Goal: Task Accomplishment & Management: Manage account settings

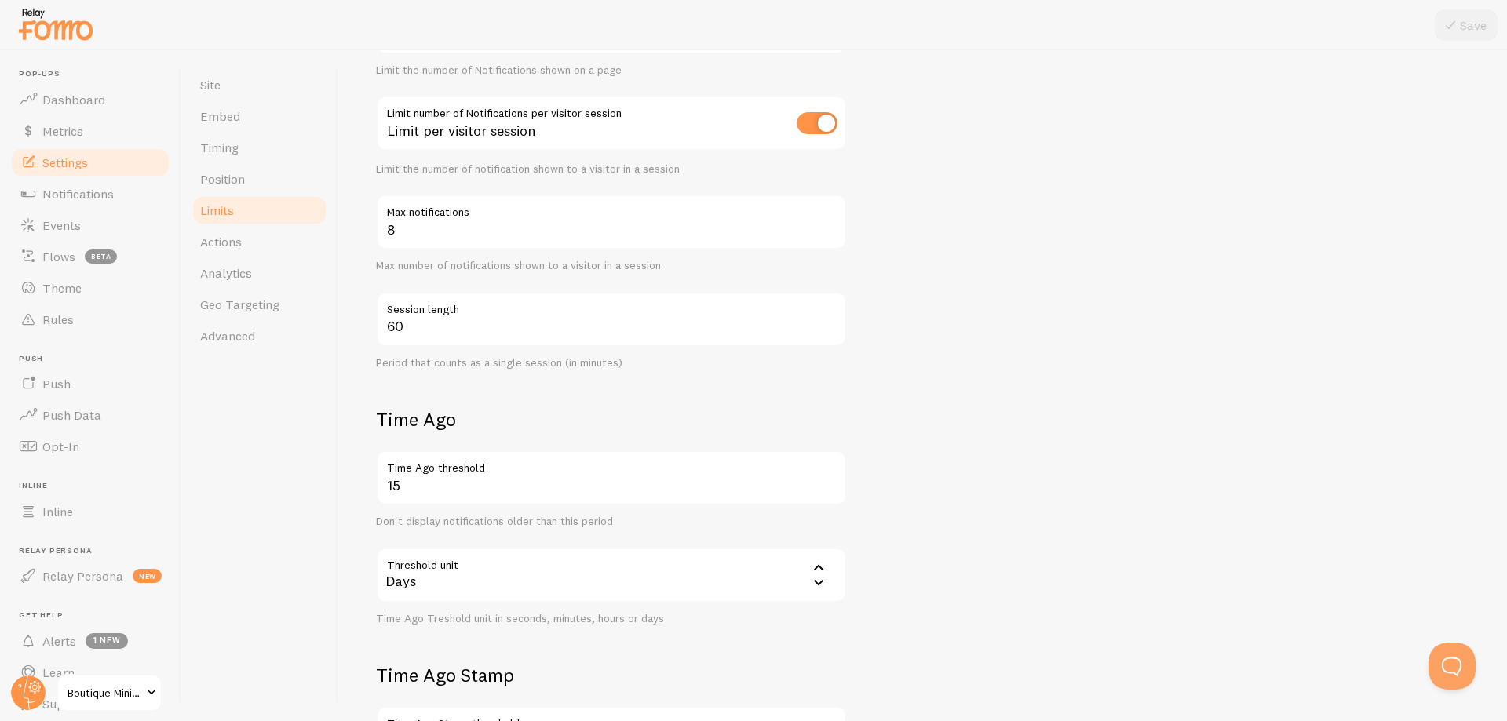
scroll to position [271, 0]
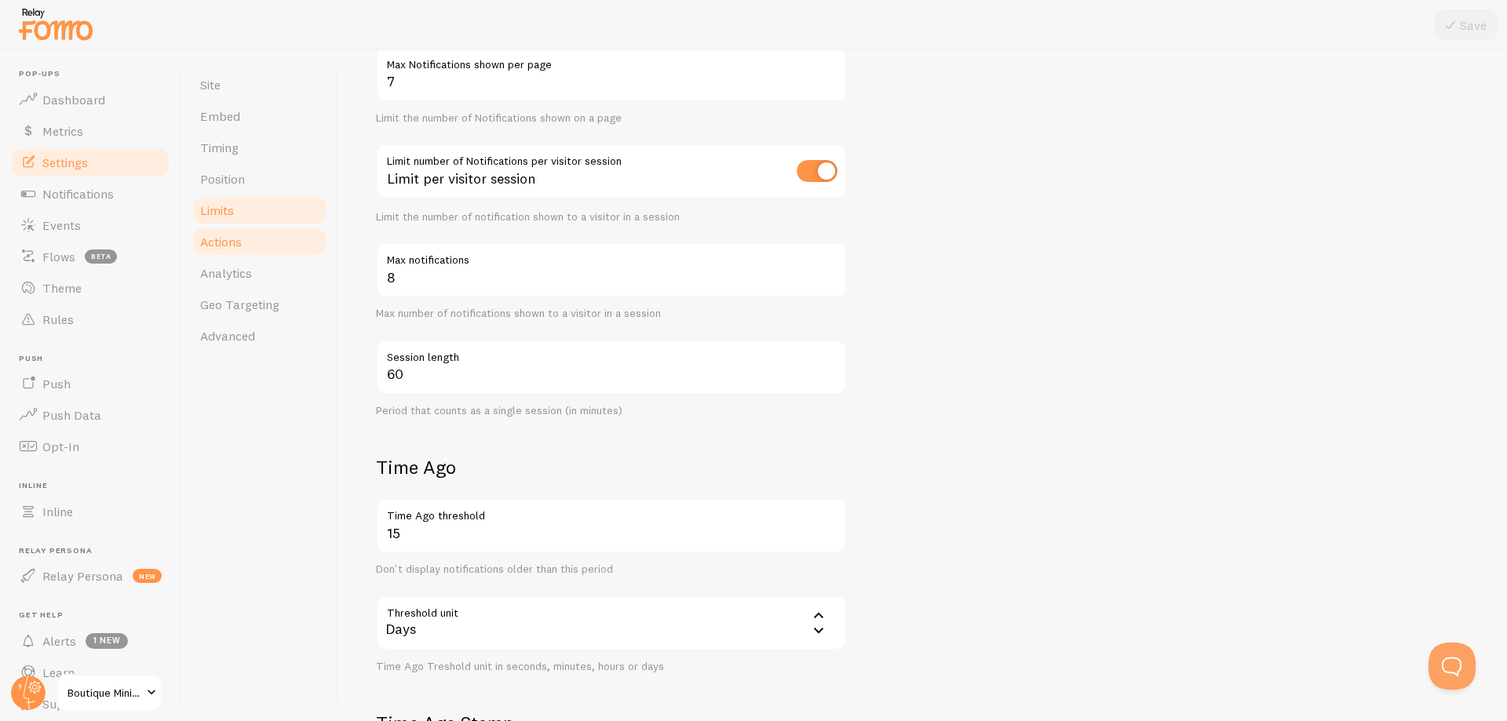
click at [252, 250] on link "Actions" at bounding box center [259, 241] width 137 height 31
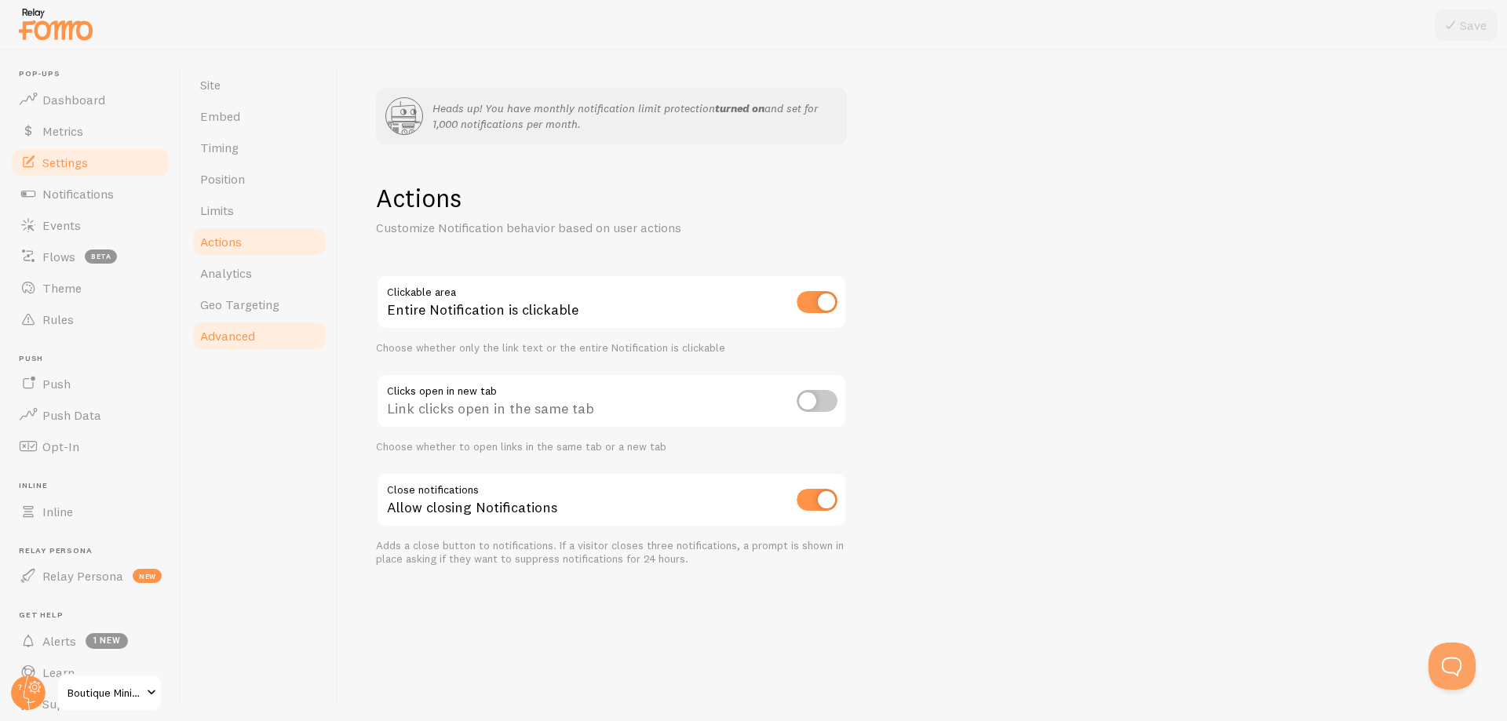
click at [271, 341] on link "Advanced" at bounding box center [259, 335] width 137 height 31
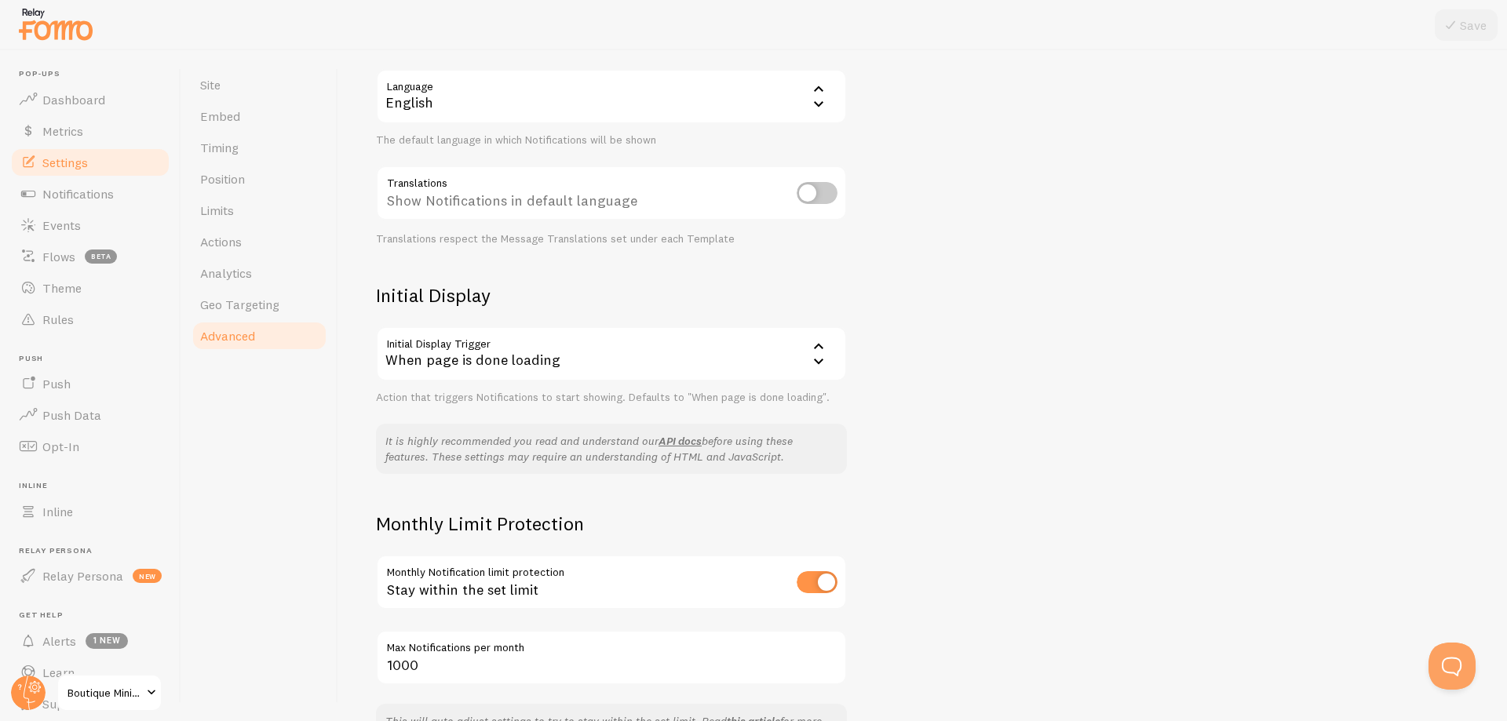
scroll to position [357, 0]
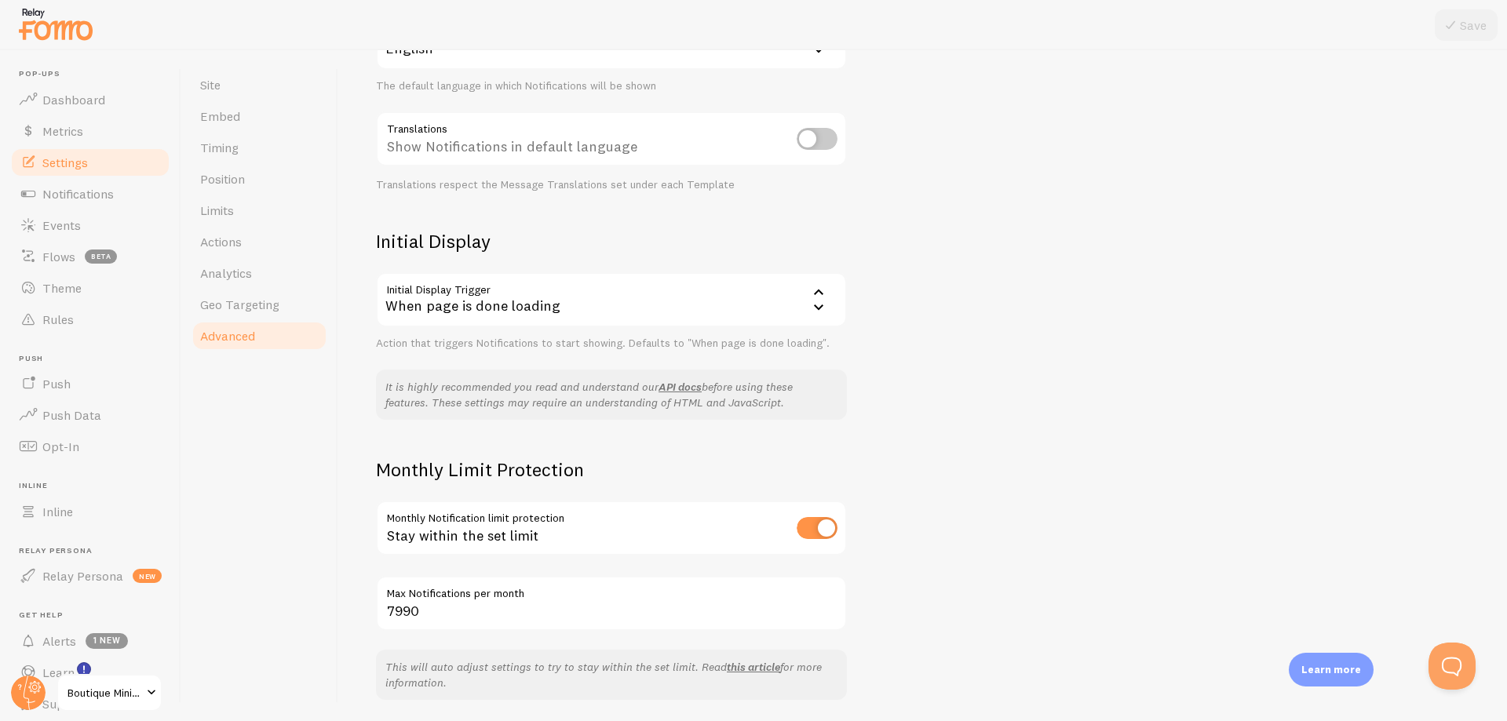
scroll to position [279, 0]
